Goal: Task Accomplishment & Management: Complete application form

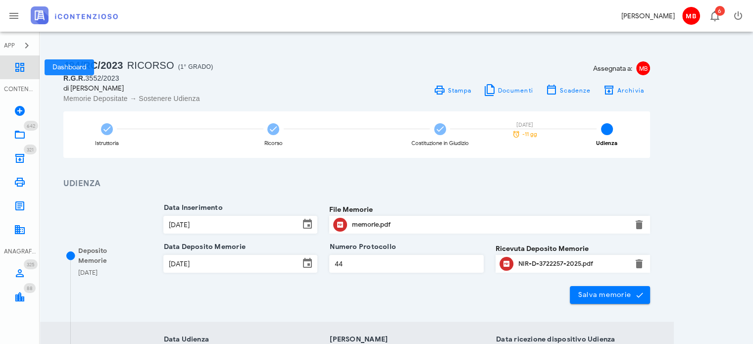
click at [24, 65] on icon at bounding box center [20, 67] width 12 height 12
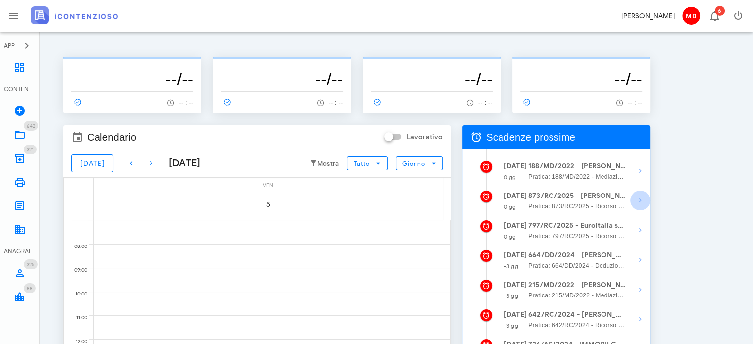
click at [634, 197] on icon "button" at bounding box center [640, 201] width 12 height 12
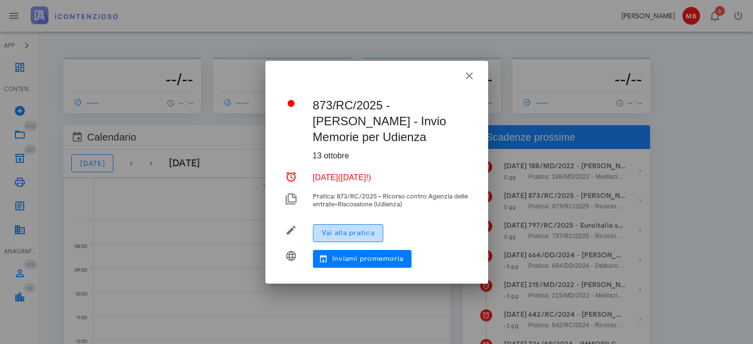
click at [369, 231] on span "Vai alla pratica" at bounding box center [347, 233] width 53 height 8
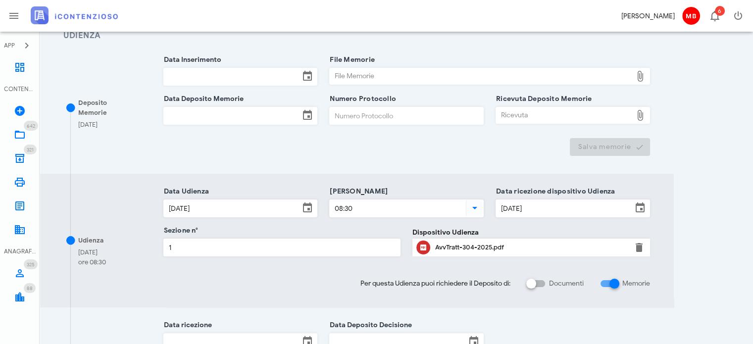
scroll to position [148, 0]
click at [203, 75] on input "Data Inserimento" at bounding box center [232, 76] width 136 height 17
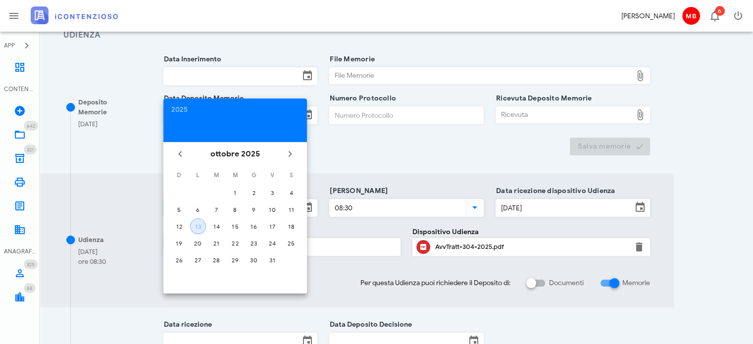
drag, startPoint x: 200, startPoint y: 229, endPoint x: 191, endPoint y: 153, distance: 76.3
click at [199, 226] on button "13" at bounding box center [198, 226] width 16 height 16
type input "13/10/2025"
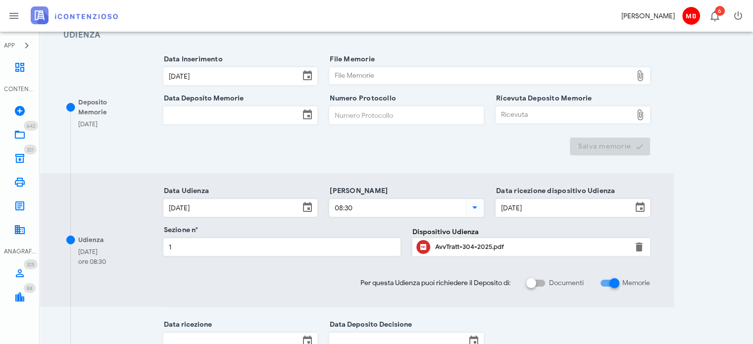
click at [180, 98] on div "Data Deposito Memorie" at bounding box center [240, 117] width 154 height 39
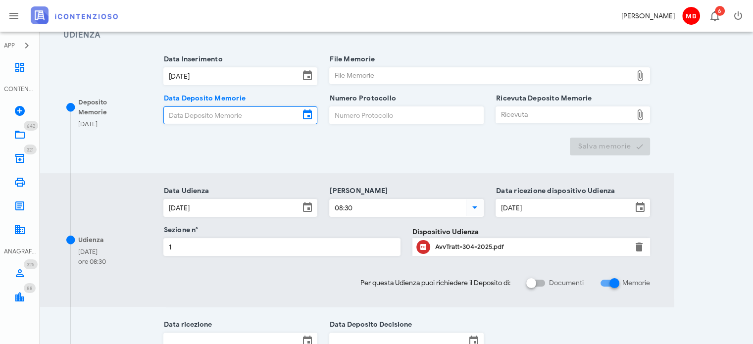
click at [180, 114] on input "Data Deposito Memorie" at bounding box center [232, 115] width 136 height 17
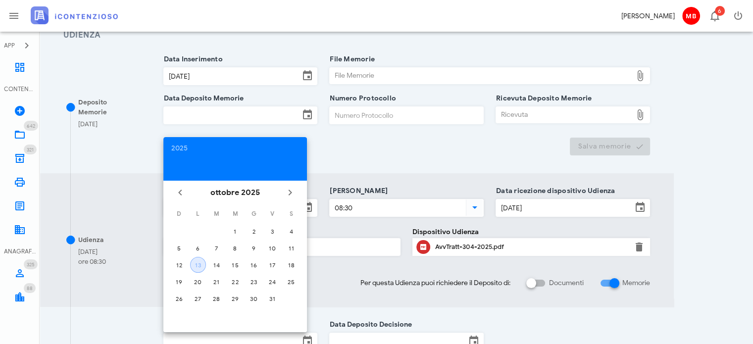
click at [197, 266] on div "13" at bounding box center [198, 264] width 15 height 7
type input "13/10/2025"
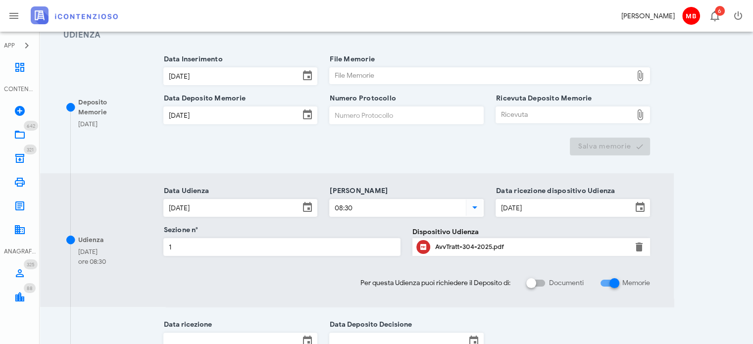
click at [351, 112] on input "Numero Protocollo" at bounding box center [406, 115] width 153 height 17
type input "77"
click at [351, 76] on div "File Memorie" at bounding box center [481, 76] width 302 height 16
type input "C:\fakepath\memorie_saponaro.pdf"
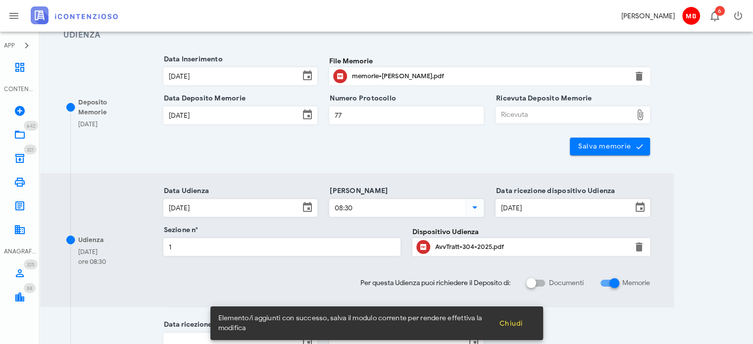
click at [513, 114] on div "Ricevuta" at bounding box center [564, 115] width 136 height 16
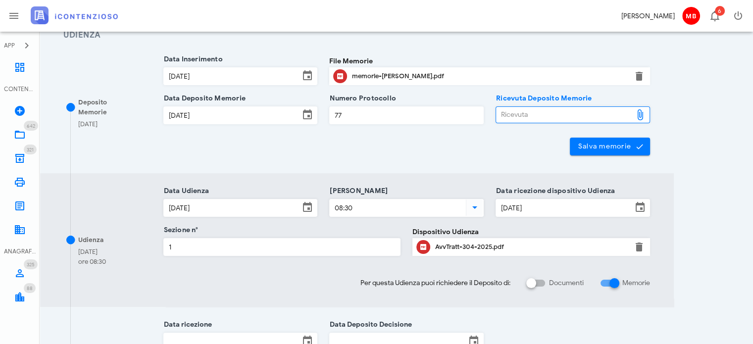
type input "C:\fakepath\NIR_D-3722799-2025.pdf"
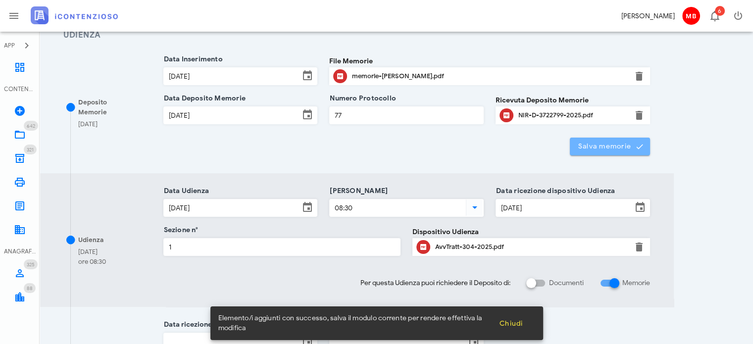
click at [632, 146] on span "Salva memorie" at bounding box center [610, 146] width 65 height 9
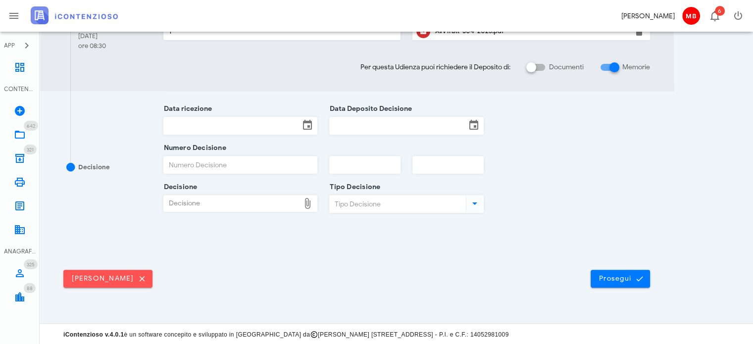
scroll to position [364, 0]
click at [611, 274] on span "Prosegui" at bounding box center [620, 278] width 44 height 9
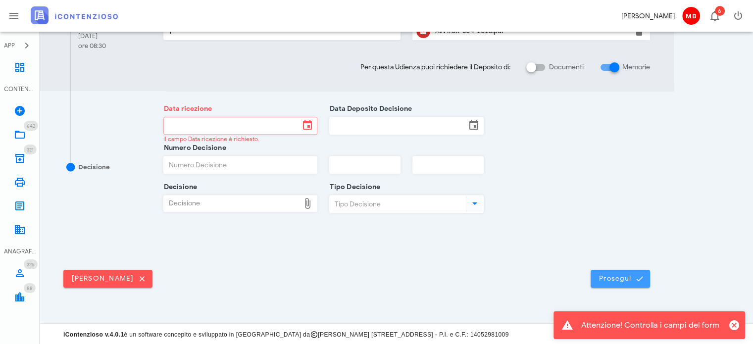
click at [602, 274] on span "Prosegui" at bounding box center [620, 278] width 44 height 9
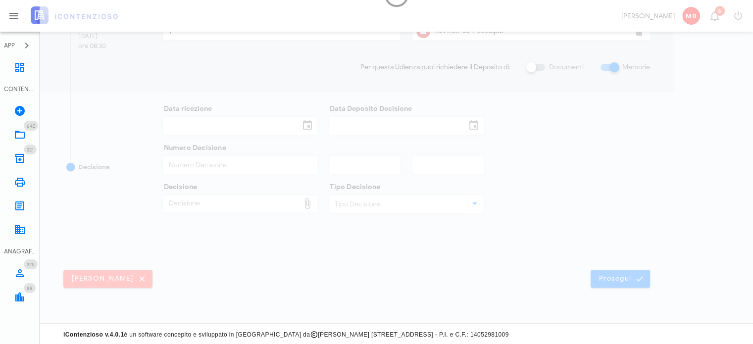
scroll to position [0, 0]
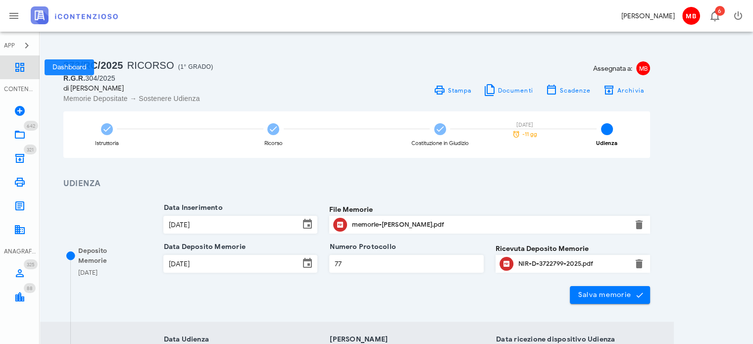
click at [22, 73] on icon at bounding box center [20, 67] width 12 height 12
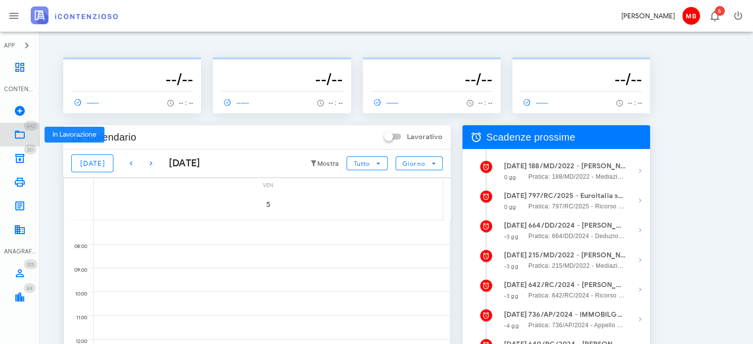
click at [18, 135] on icon at bounding box center [20, 135] width 12 height 12
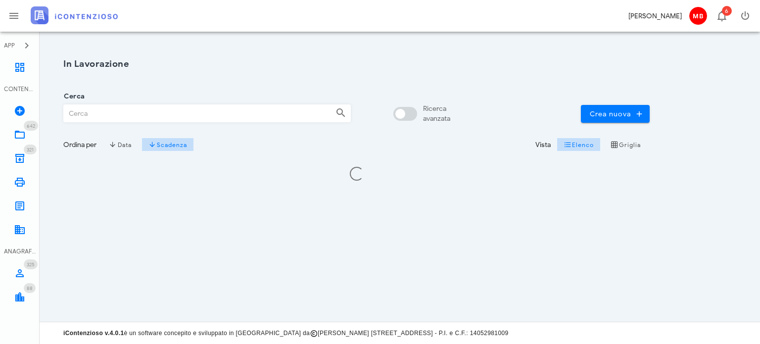
click at [107, 114] on input "Cerca" at bounding box center [196, 113] width 264 height 17
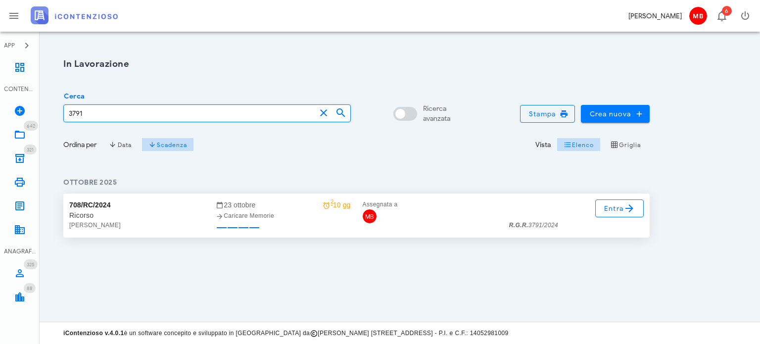
type input "3791"
